Goal: Transaction & Acquisition: Purchase product/service

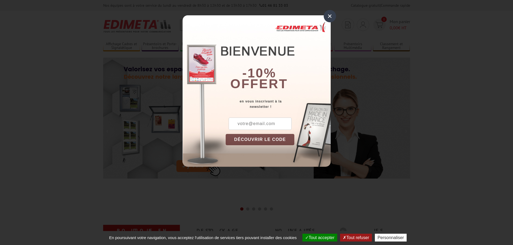
click at [326, 17] on div "×" at bounding box center [329, 16] width 12 height 12
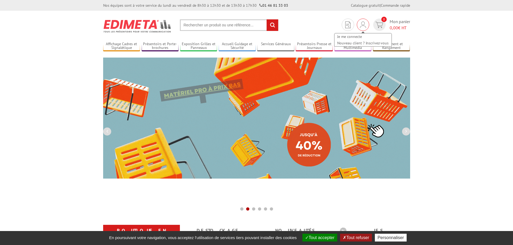
click at [360, 24] on img at bounding box center [363, 25] width 6 height 6
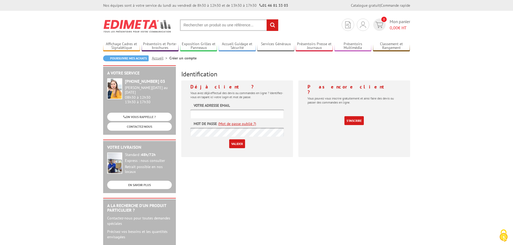
click at [236, 111] on input "text" at bounding box center [236, 114] width 93 height 9
type input "accueil@afipe.fr"
click at [235, 144] on input "Valider" at bounding box center [237, 143] width 16 height 9
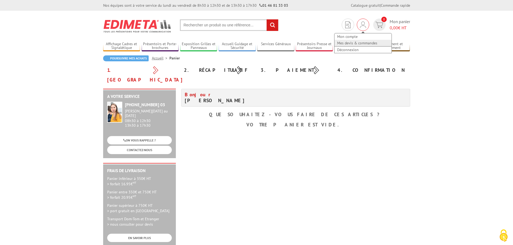
click at [354, 43] on link "Mes devis & commandes" at bounding box center [362, 43] width 57 height 6
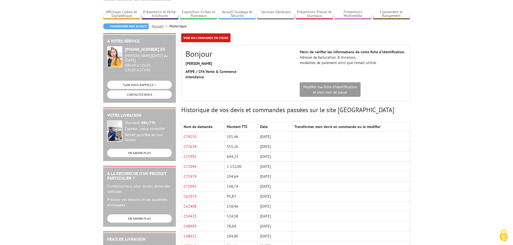
scroll to position [54, 0]
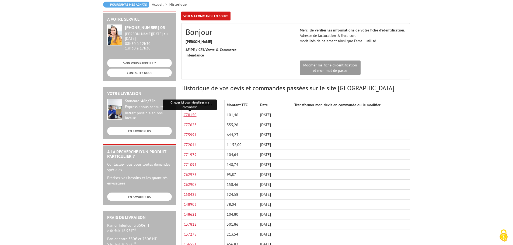
click at [189, 114] on link "C78150" at bounding box center [190, 114] width 13 height 5
click at [189, 125] on link "C77628" at bounding box center [190, 124] width 13 height 5
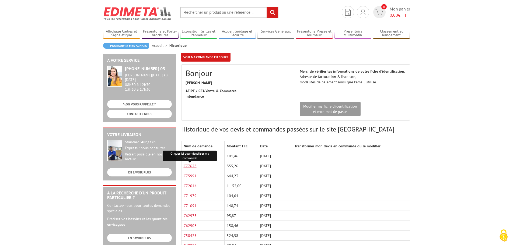
scroll to position [0, 0]
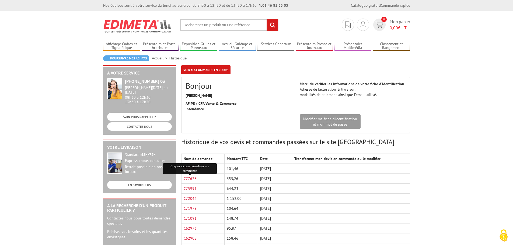
click at [227, 27] on input "text" at bounding box center [229, 25] width 98 height 12
paste input "212134Q"
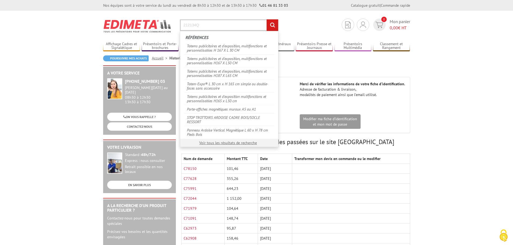
type input "212134Q"
click at [273, 24] on input "rechercher" at bounding box center [272, 25] width 12 height 12
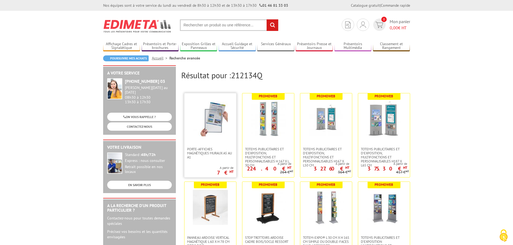
click at [212, 135] on img at bounding box center [210, 118] width 35 height 35
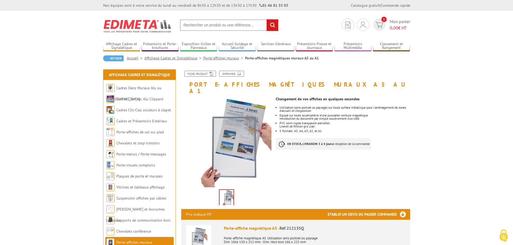
click at [214, 24] on input "text" at bounding box center [229, 25] width 98 height 12
paste input "212134Q"
type input "212134Q"
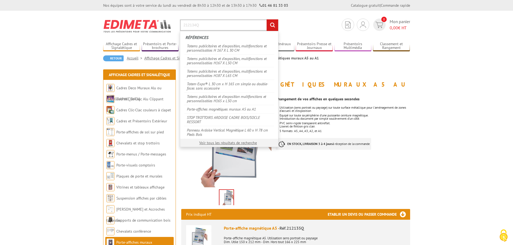
drag, startPoint x: 212, startPoint y: 25, endPoint x: 156, endPoint y: 28, distance: 56.3
click at [157, 25] on section "Mon compte Mes devis & commandes Déconnexion 0 Mon panier 0,00 € HT 212134Q rec…" at bounding box center [256, 23] width 307 height 25
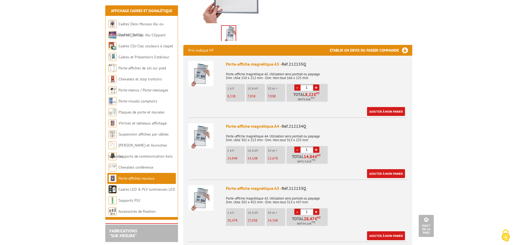
scroll to position [161, 0]
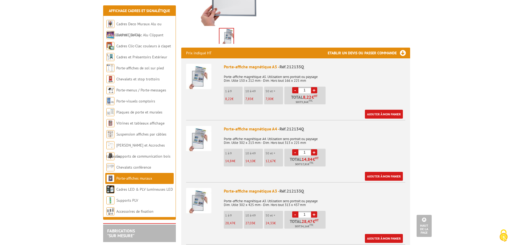
click at [316, 149] on link "+" at bounding box center [314, 152] width 6 height 6
type input "5"
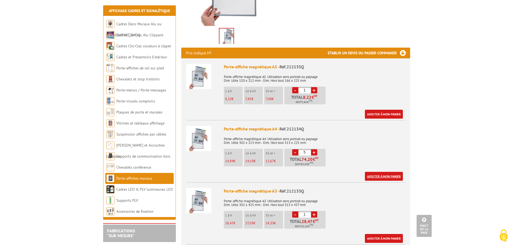
click at [384, 172] on link "Ajouter à mon panier" at bounding box center [384, 176] width 38 height 9
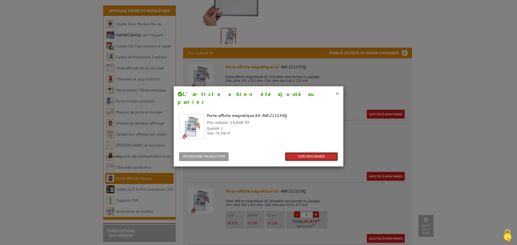
click at [312, 152] on link "VOIR MON PANIER" at bounding box center [311, 156] width 53 height 9
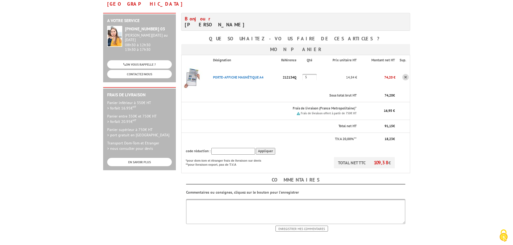
scroll to position [135, 0]
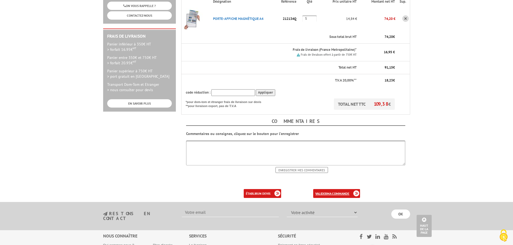
click at [322, 189] on link "valider ma commande" at bounding box center [336, 193] width 47 height 9
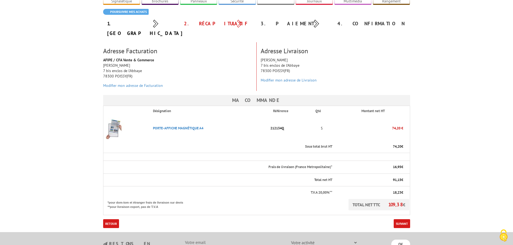
scroll to position [81, 0]
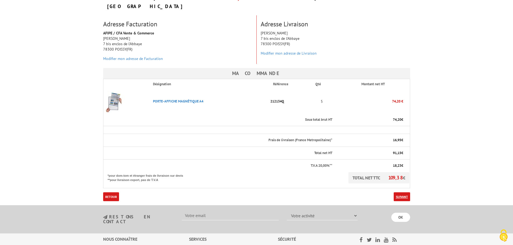
click at [402, 192] on link "Suivant" at bounding box center [401, 196] width 16 height 9
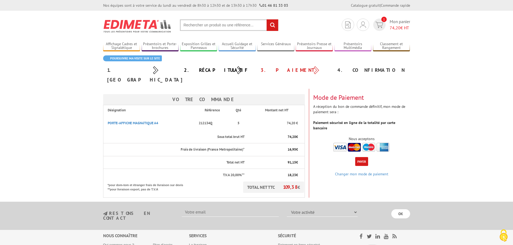
click at [359, 157] on button "Payer" at bounding box center [361, 161] width 13 height 9
